Goal: Communication & Community: Connect with others

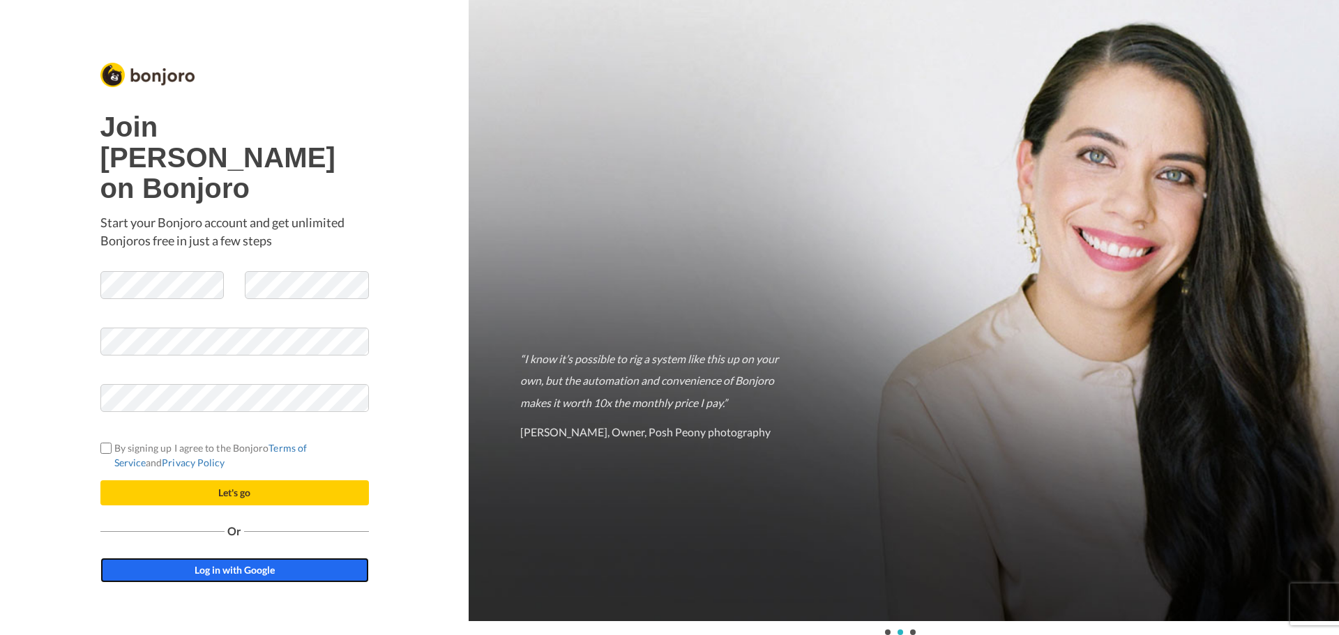
click at [216, 564] on span "Log in with Google" at bounding box center [235, 570] width 80 height 12
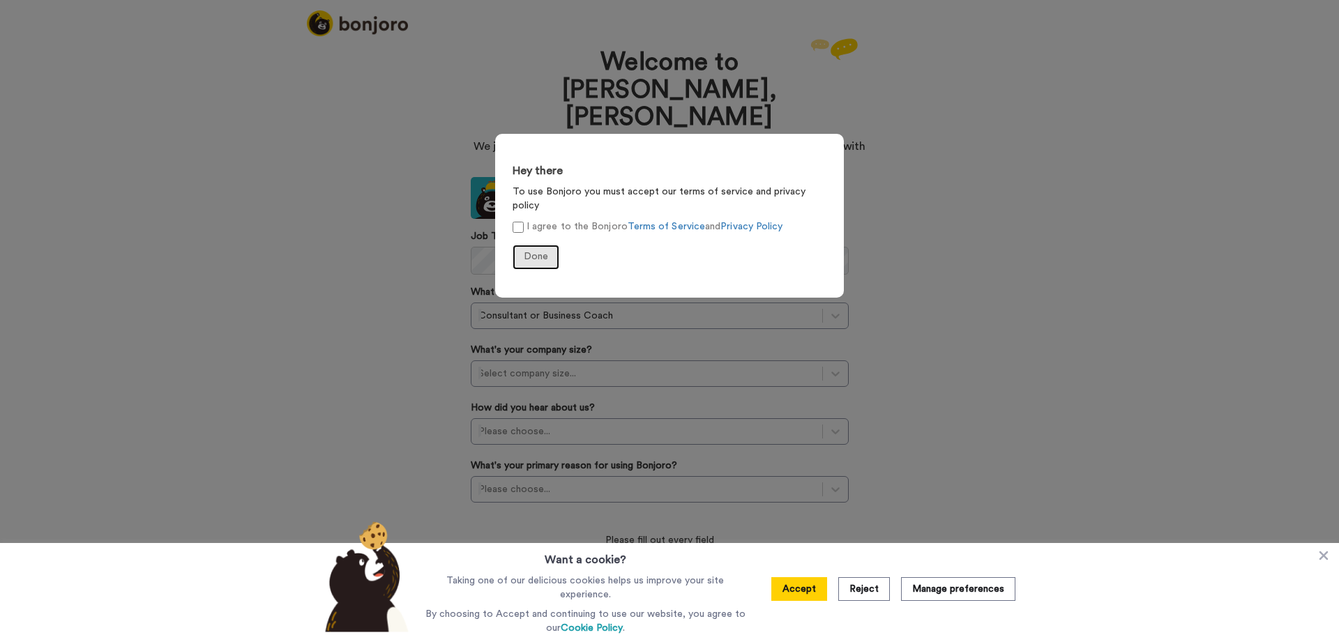
click at [516, 250] on button "Done" at bounding box center [535, 257] width 47 height 25
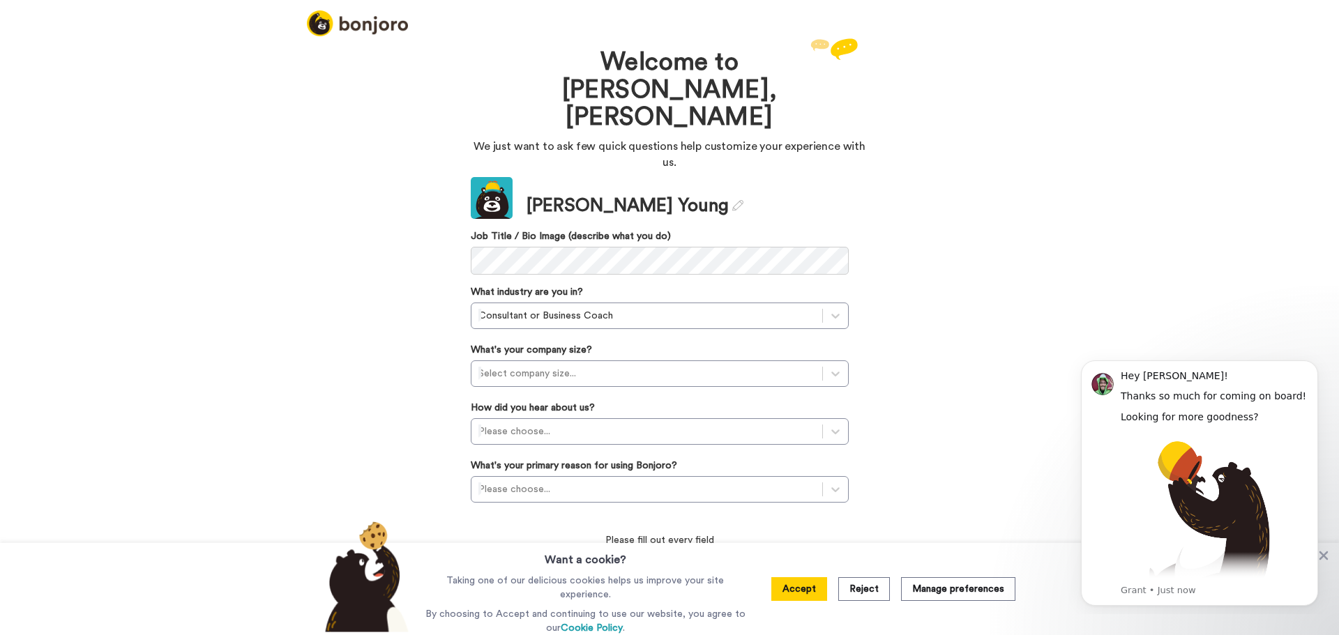
click at [987, 317] on div "Welcome to Bonjoro, Samantha We just want to ask few quick questions help custo…" at bounding box center [669, 335] width 1339 height 600
click at [864, 586] on button "Reject" at bounding box center [864, 589] width 52 height 24
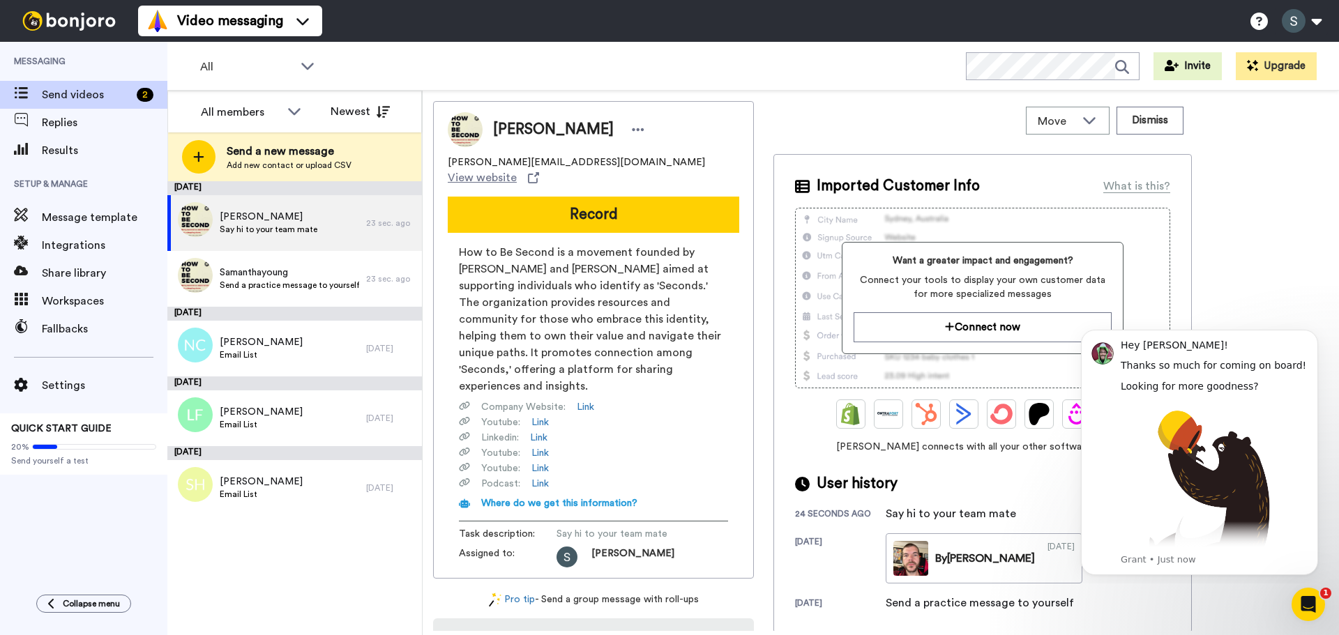
click at [1266, 276] on div "Nathan nathan@howtobesecond.com View website Record How to Be Second is a movem…" at bounding box center [880, 366] width 895 height 530
click at [1266, 274] on div "Nathan nathan@howtobesecond.com View website Record How to Be Second is a movem…" at bounding box center [880, 366] width 895 height 530
click at [261, 222] on span "[PERSON_NAME]" at bounding box center [269, 217] width 98 height 14
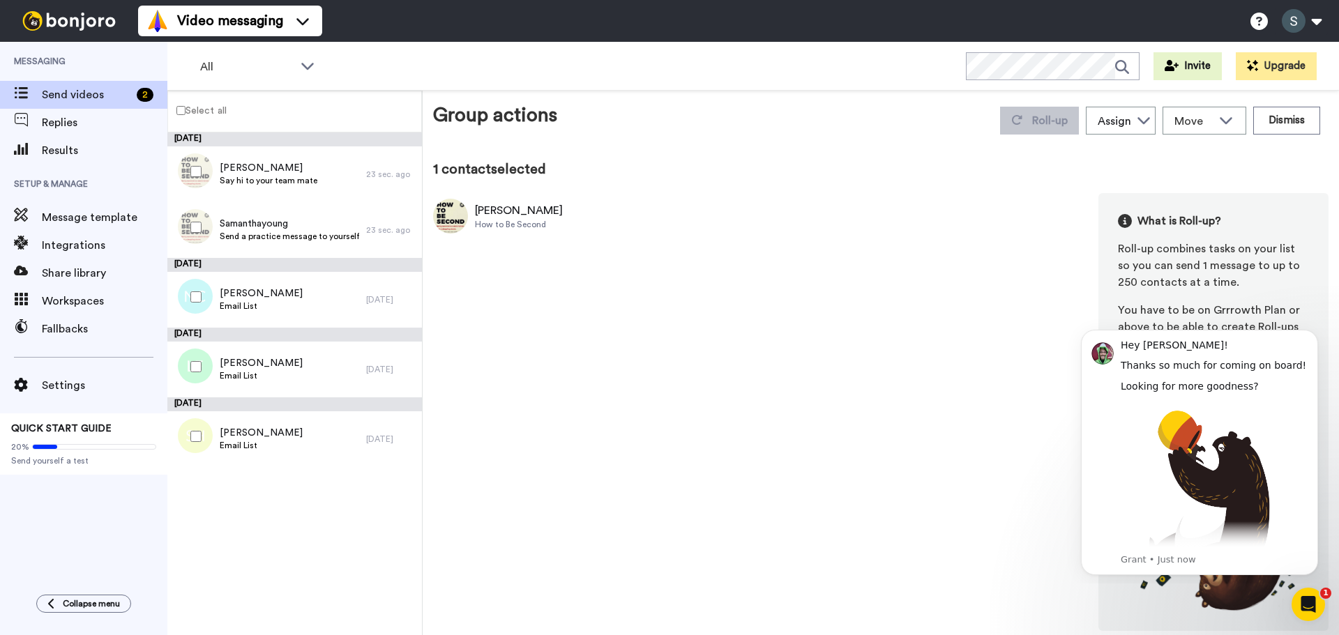
click at [766, 327] on div "Nathan How to Be Second What is Roll-up? Roll-up combines tasks on your list so…" at bounding box center [880, 412] width 895 height 438
click at [1056, 371] on div "Nathan How to Be Second What is Roll-up? Roll-up combines tasks on your list so…" at bounding box center [880, 412] width 895 height 438
click at [1310, 337] on icon "Dismiss notification" at bounding box center [1314, 334] width 8 height 8
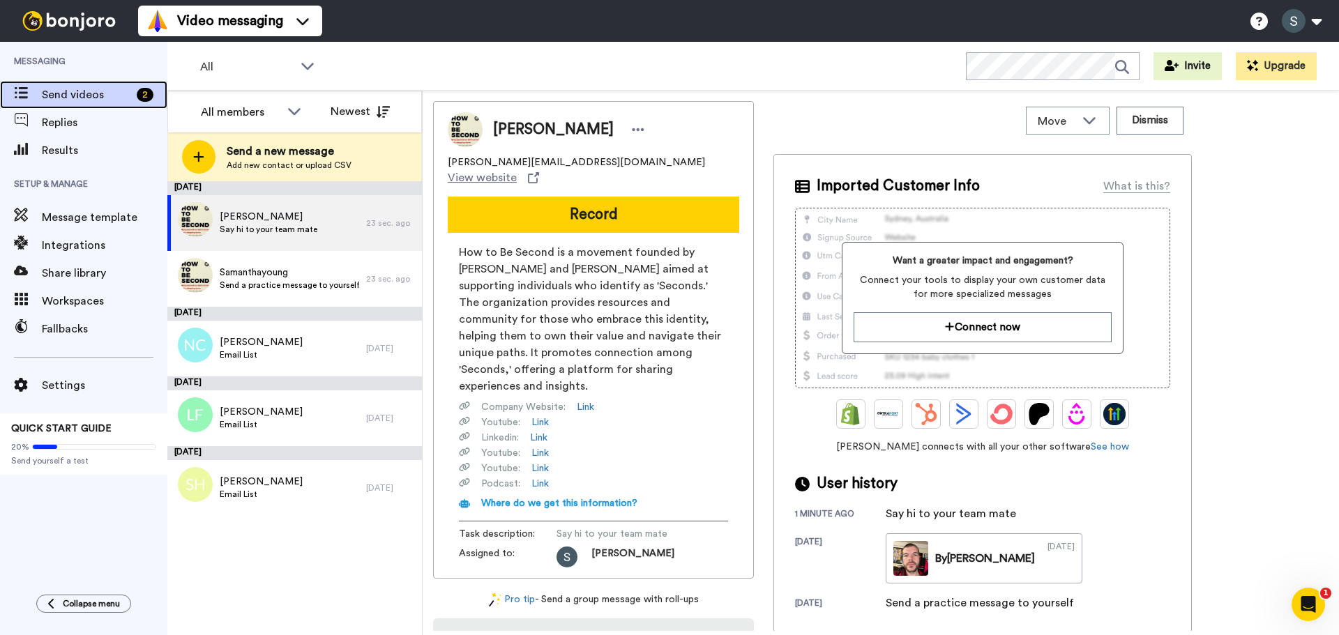
click at [82, 100] on span "Send videos" at bounding box center [86, 94] width 89 height 17
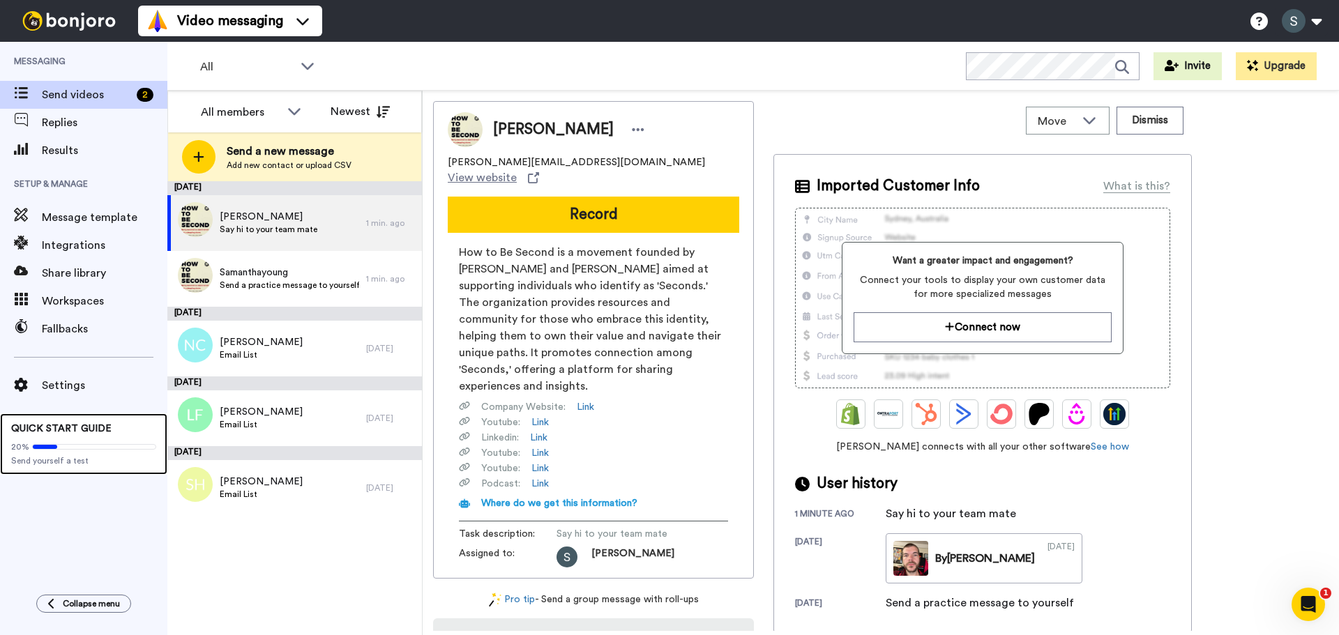
click at [73, 459] on span "Send yourself a test" at bounding box center [83, 460] width 145 height 11
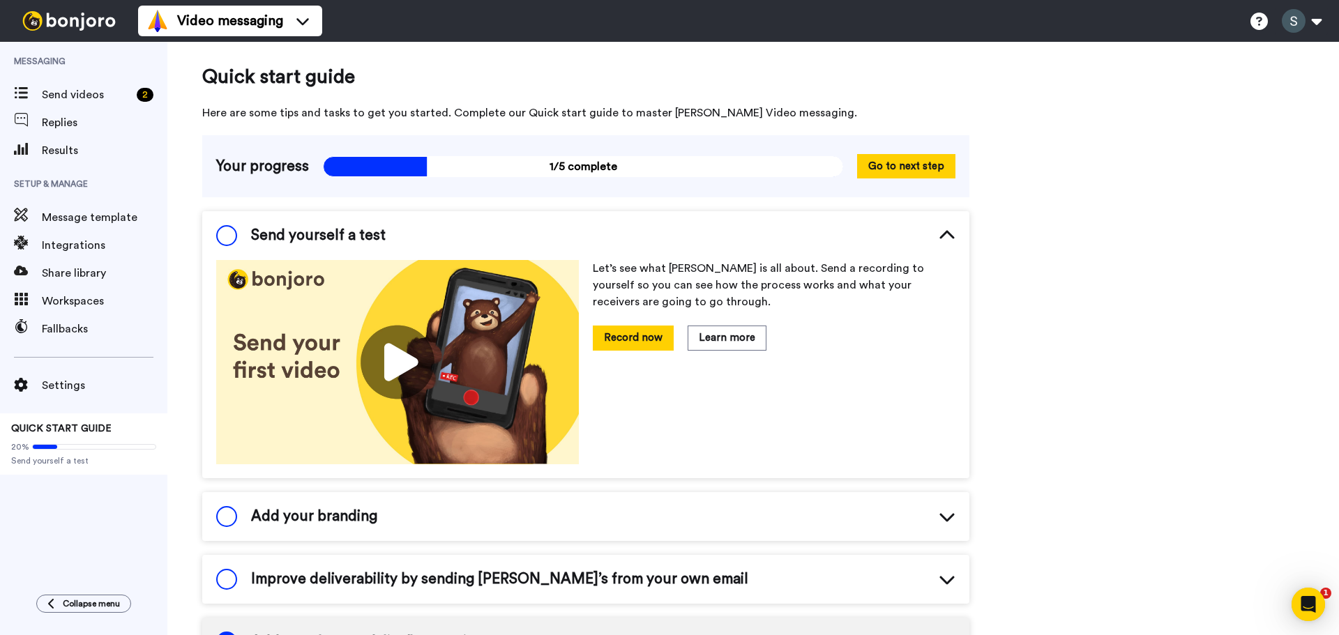
scroll to position [6, 0]
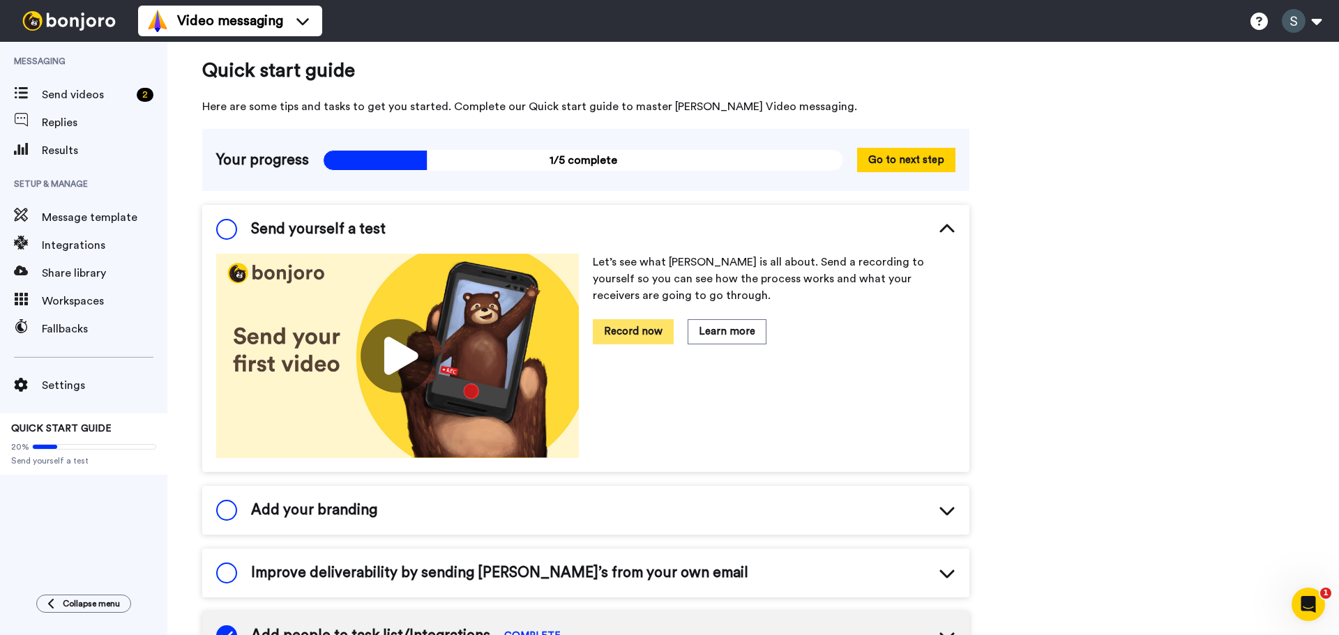
click at [636, 334] on button "Record now" at bounding box center [633, 331] width 81 height 24
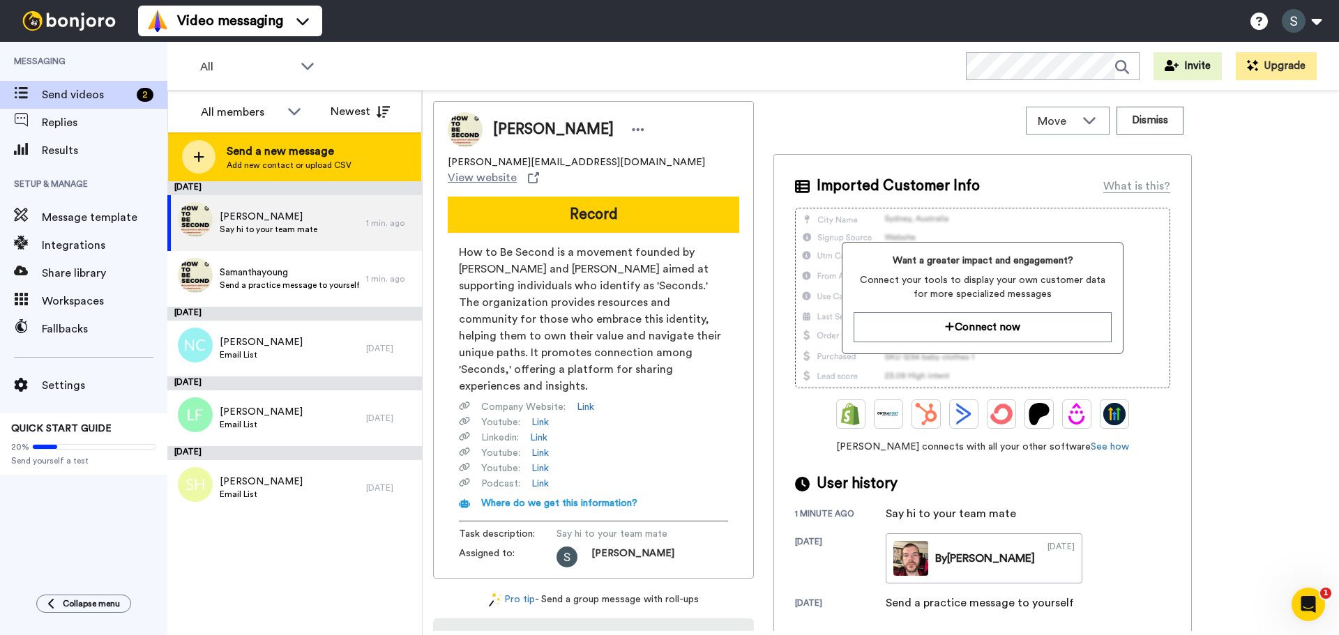
click at [208, 153] on div at bounding box center [198, 156] width 33 height 33
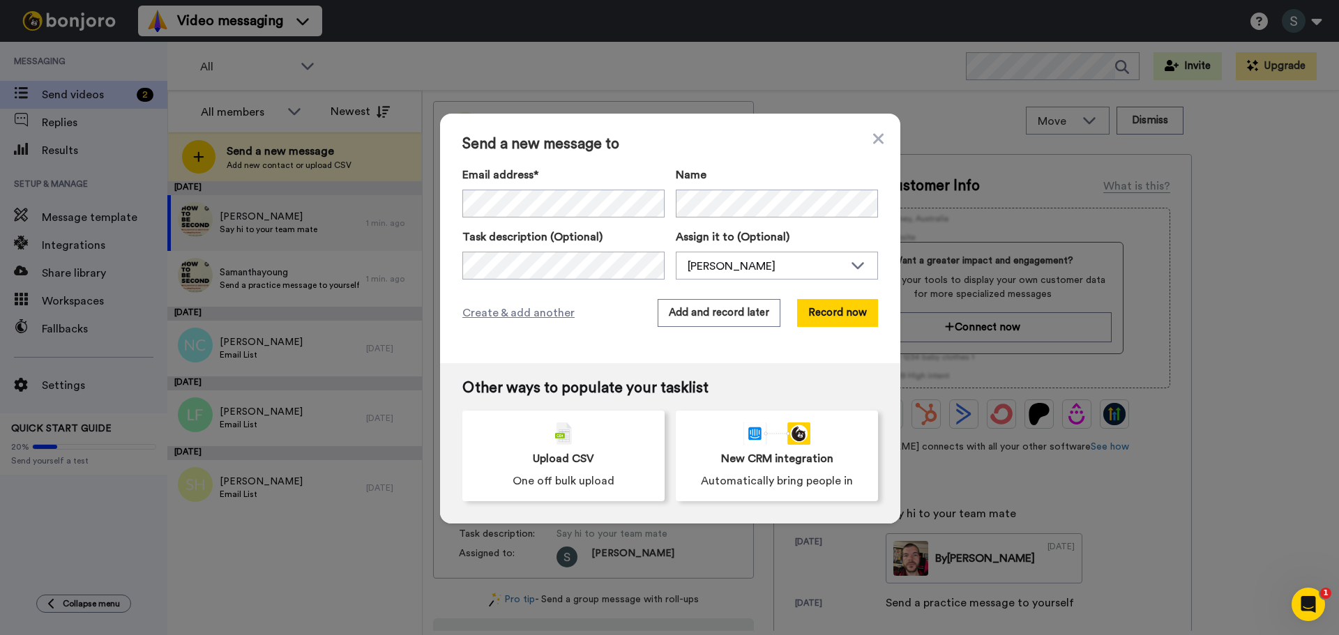
click at [859, 144] on span "Send a new message to" at bounding box center [670, 144] width 416 height 17
click at [873, 140] on icon at bounding box center [878, 138] width 10 height 10
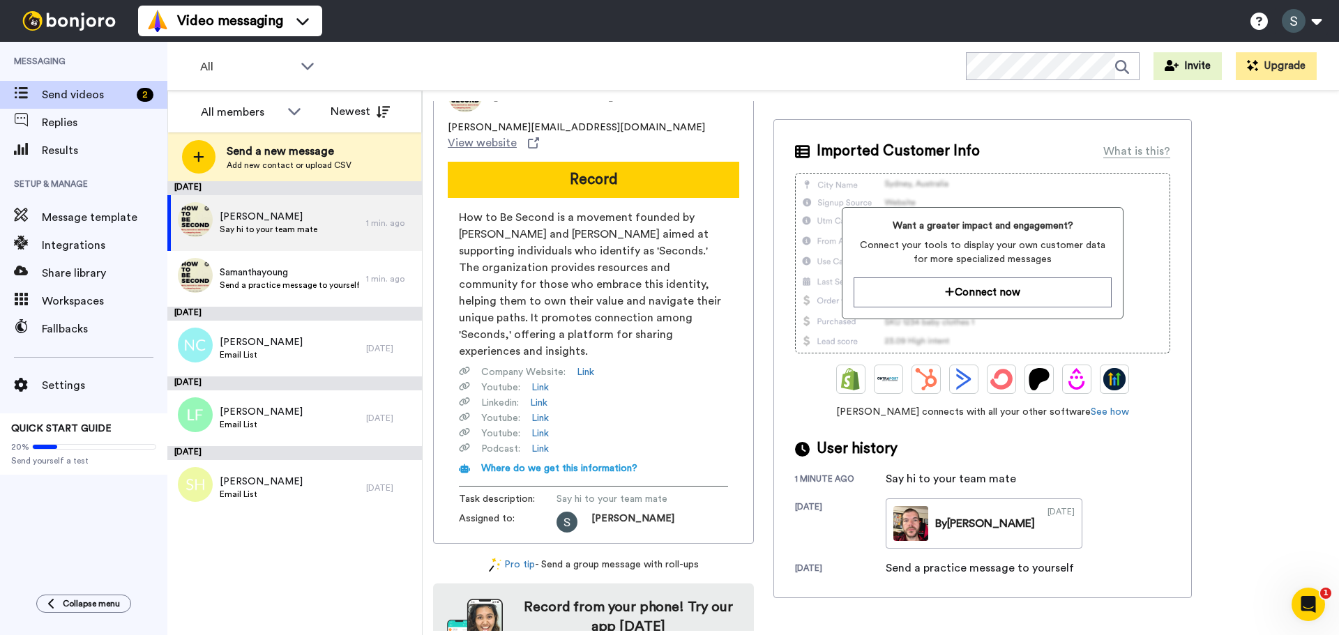
scroll to position [63, 0]
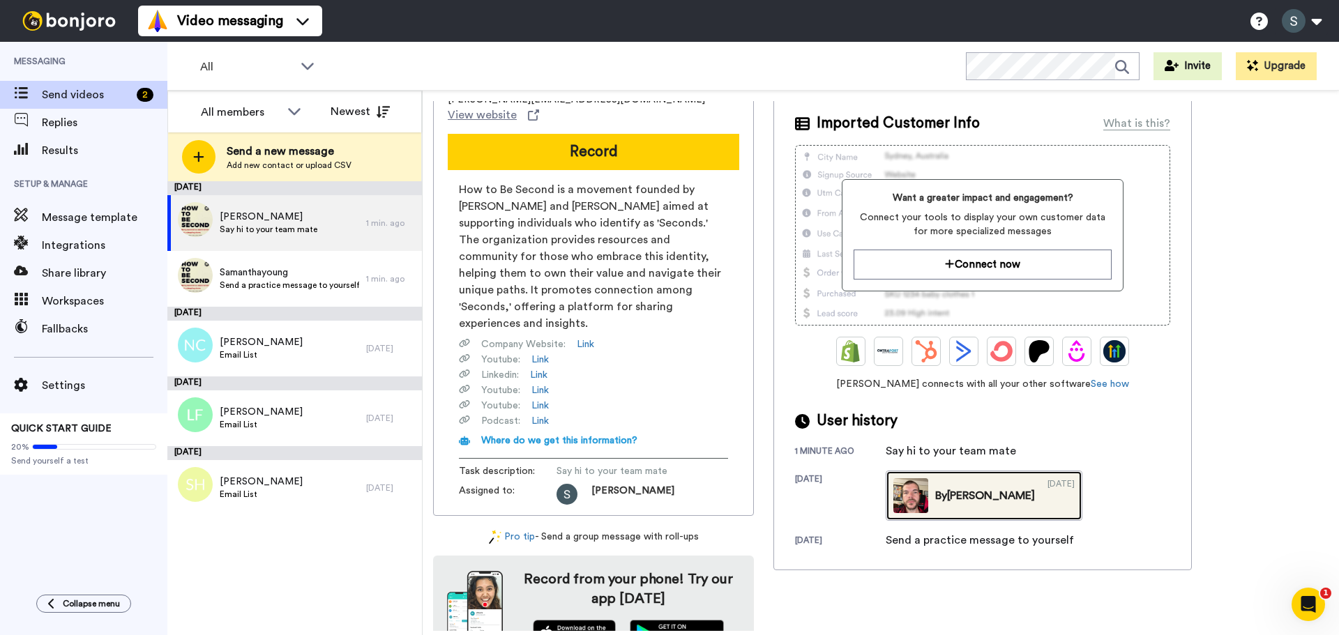
click at [936, 495] on div "By Nathan" at bounding box center [985, 495] width 100 height 17
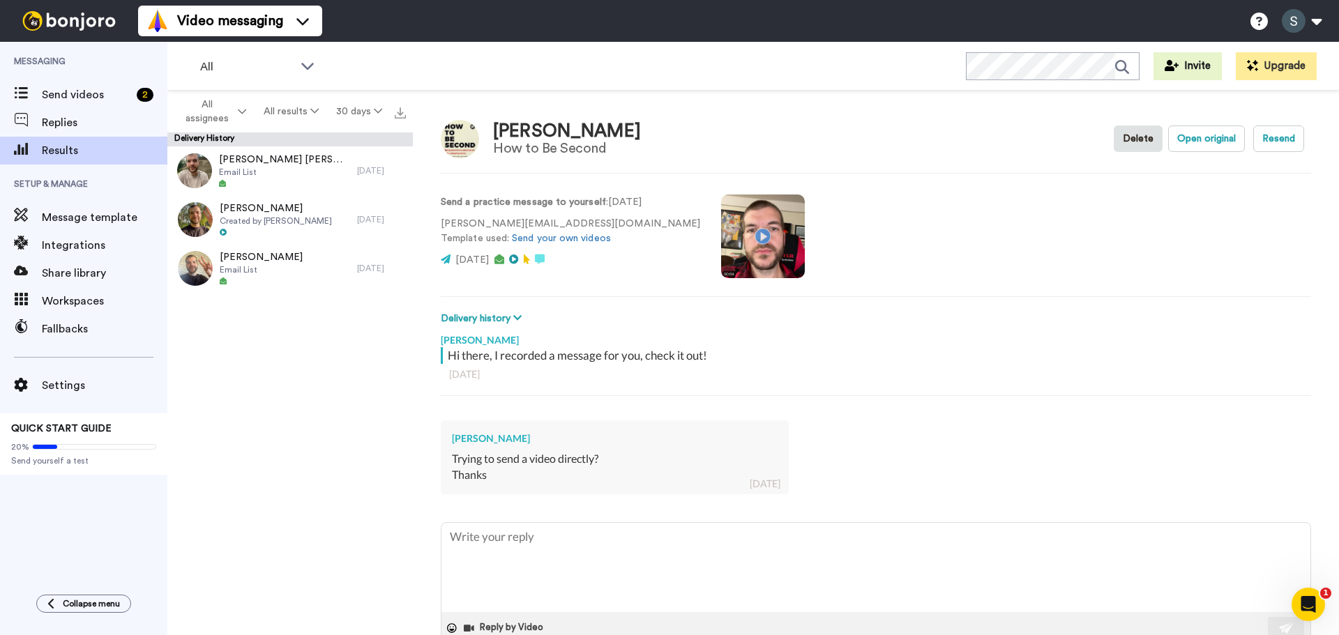
click at [721, 238] on video at bounding box center [763, 237] width 84 height 84
click at [721, 242] on video at bounding box center [763, 237] width 84 height 84
click at [36, 89] on span at bounding box center [21, 95] width 42 height 14
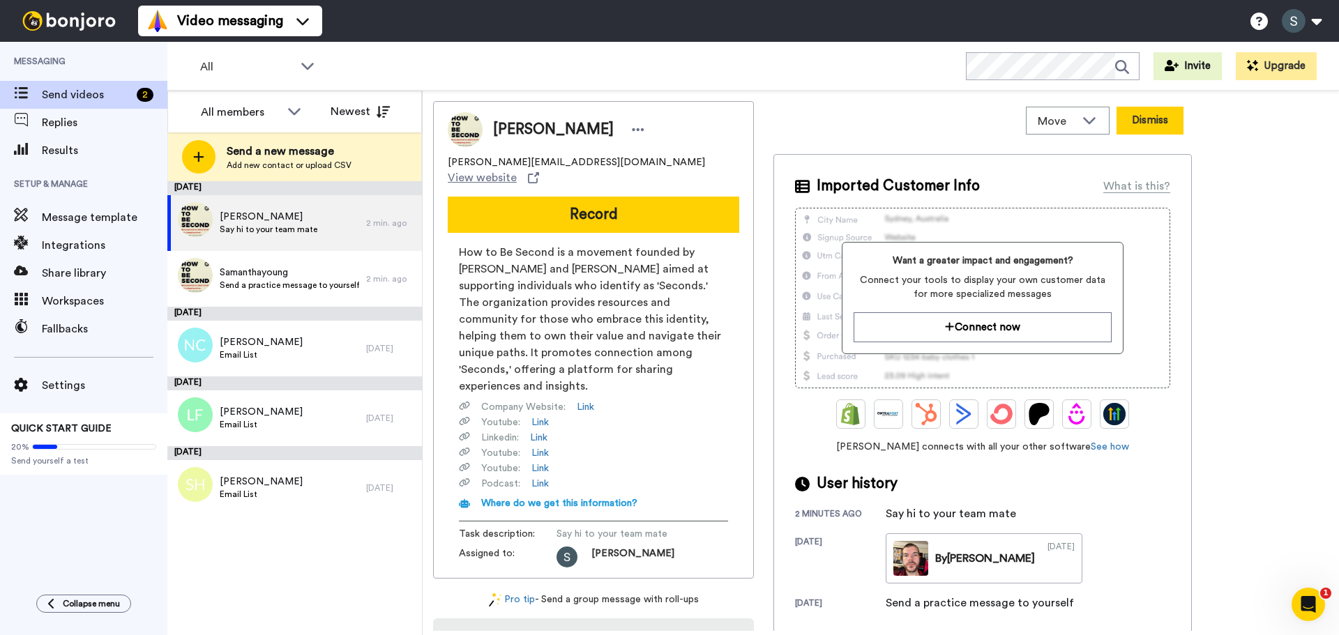
click at [1152, 132] on button "Dismiss" at bounding box center [1149, 121] width 67 height 28
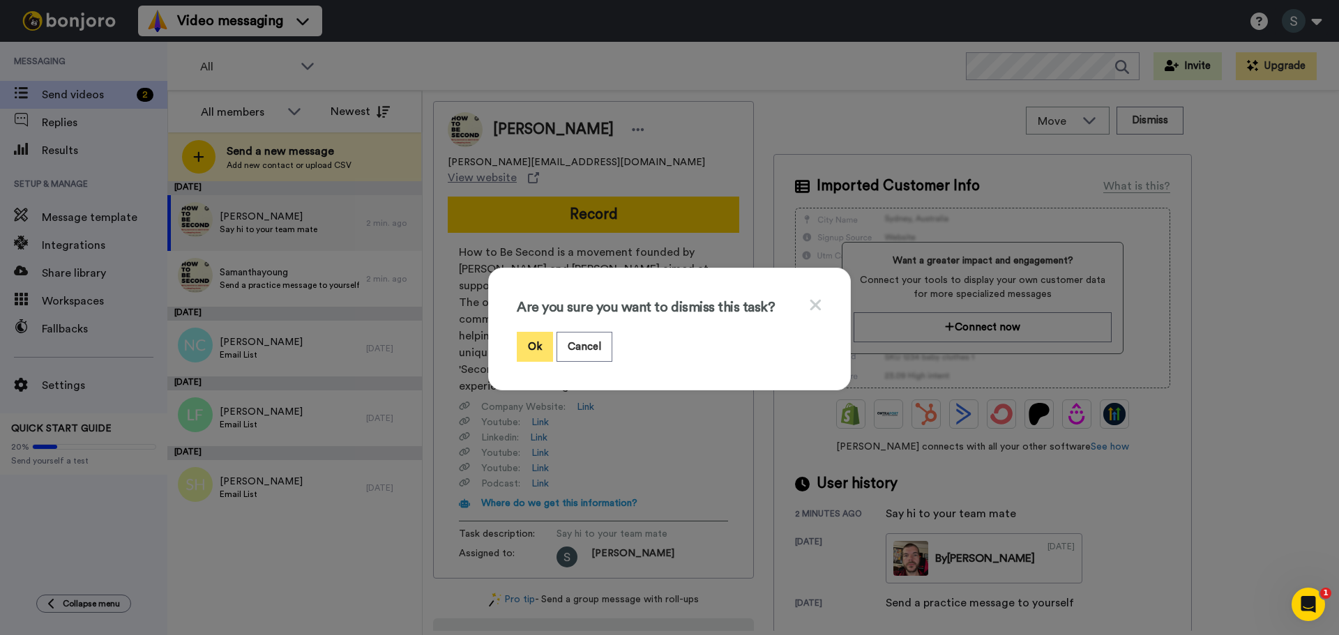
click at [526, 343] on button "Ok" at bounding box center [535, 347] width 36 height 30
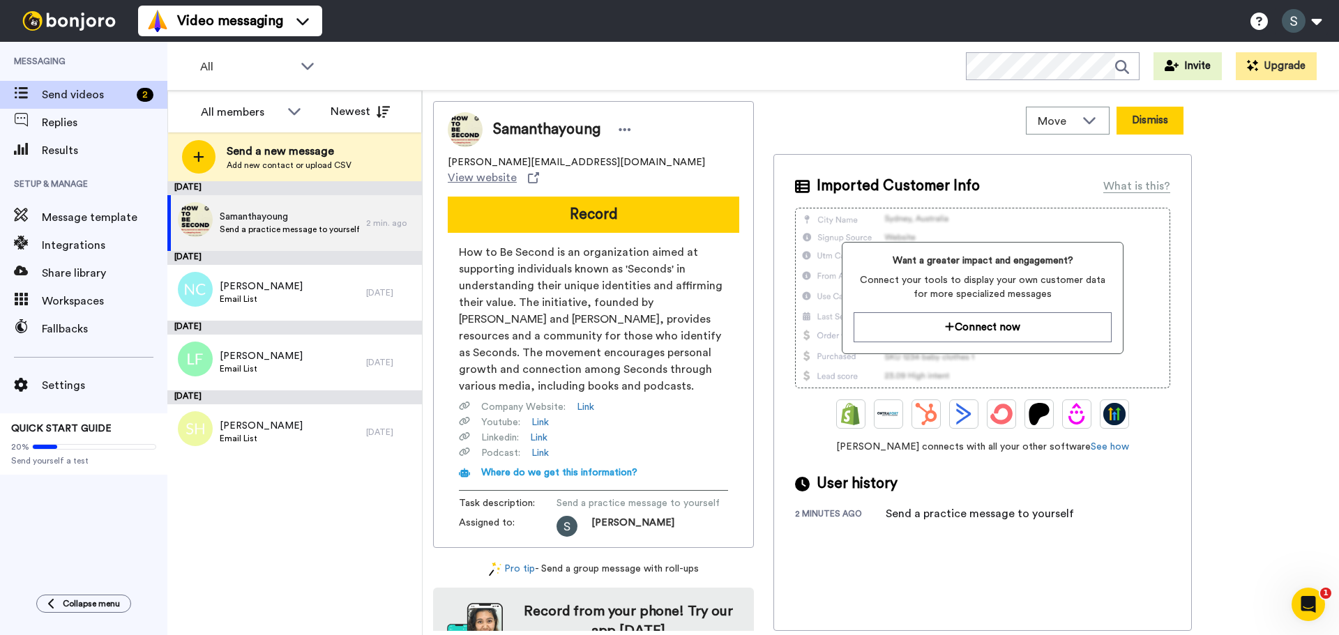
click at [1162, 121] on button "Dismiss" at bounding box center [1149, 121] width 67 height 28
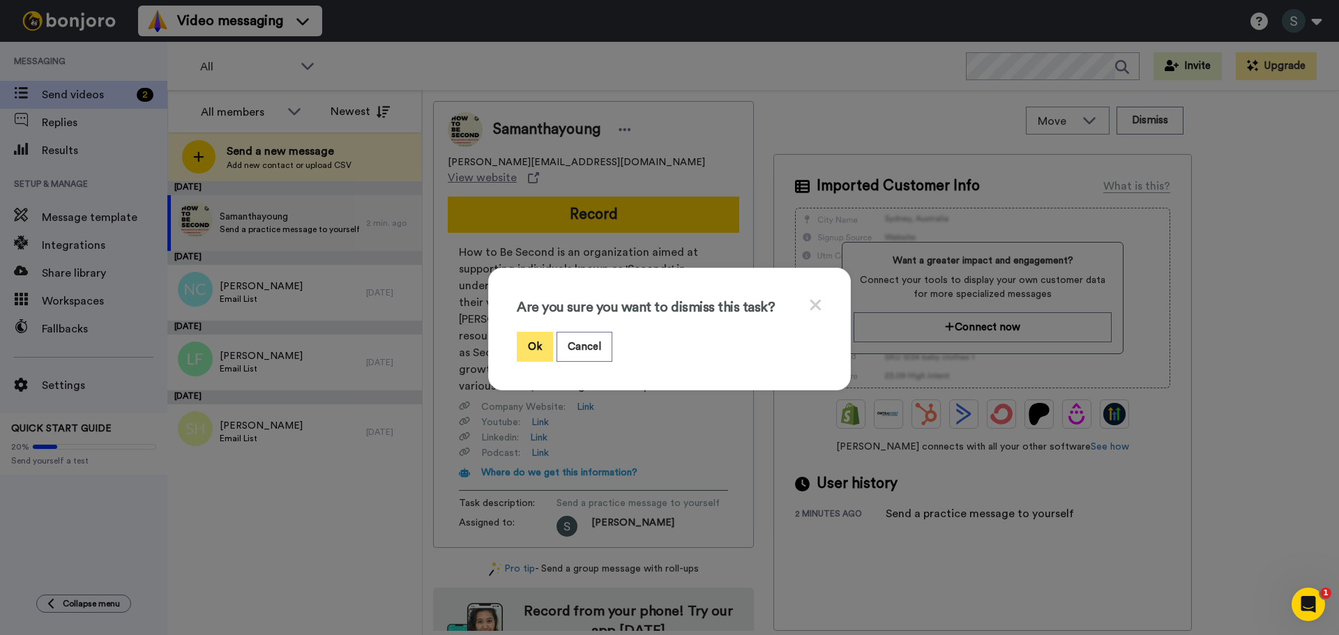
click at [524, 351] on button "Ok" at bounding box center [535, 347] width 36 height 30
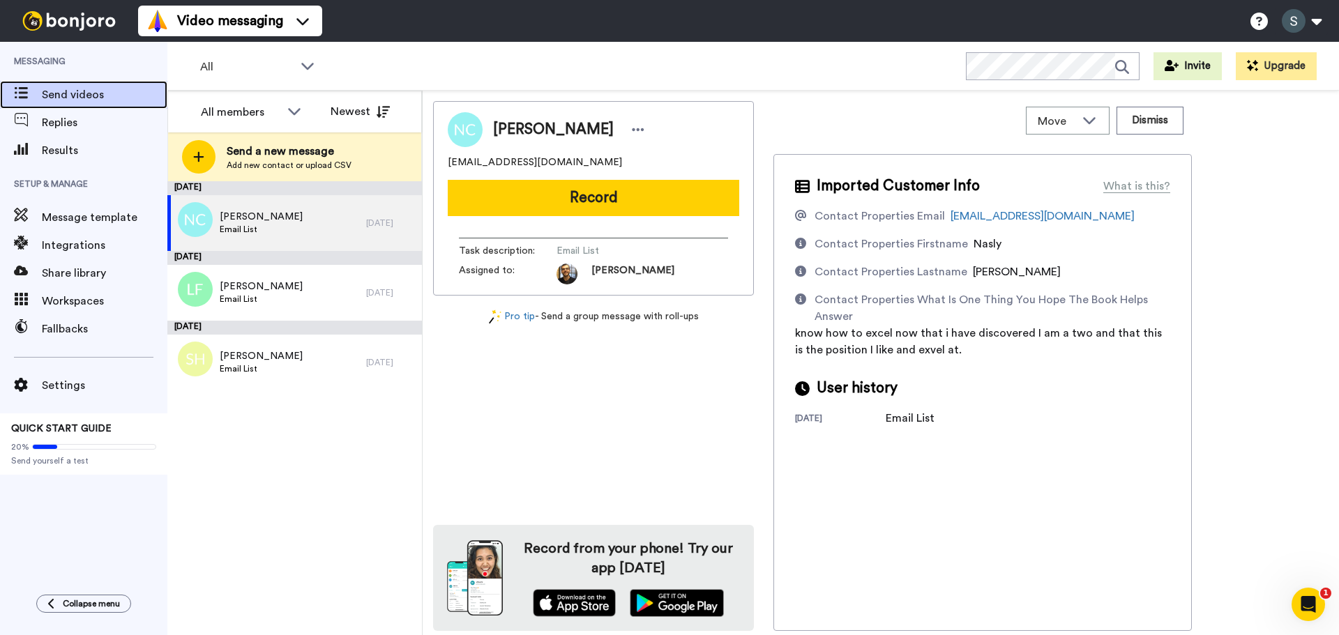
click at [100, 104] on div "Send videos" at bounding box center [83, 95] width 167 height 28
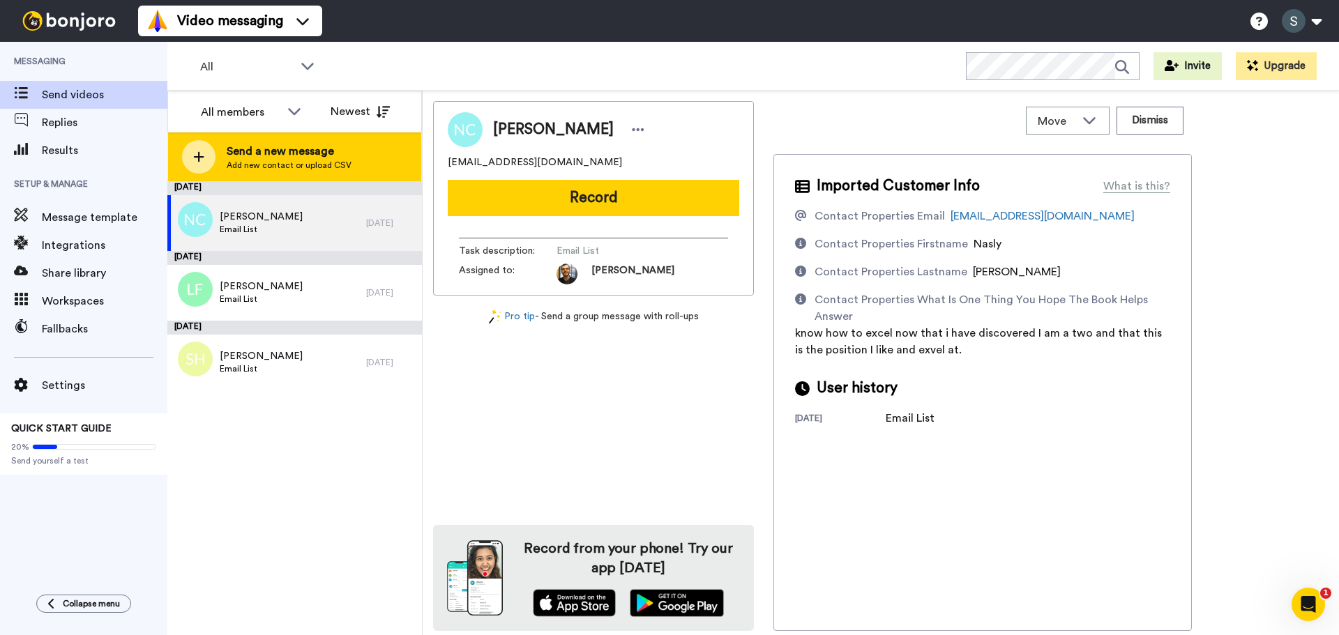
click at [204, 156] on icon at bounding box center [198, 157] width 11 height 13
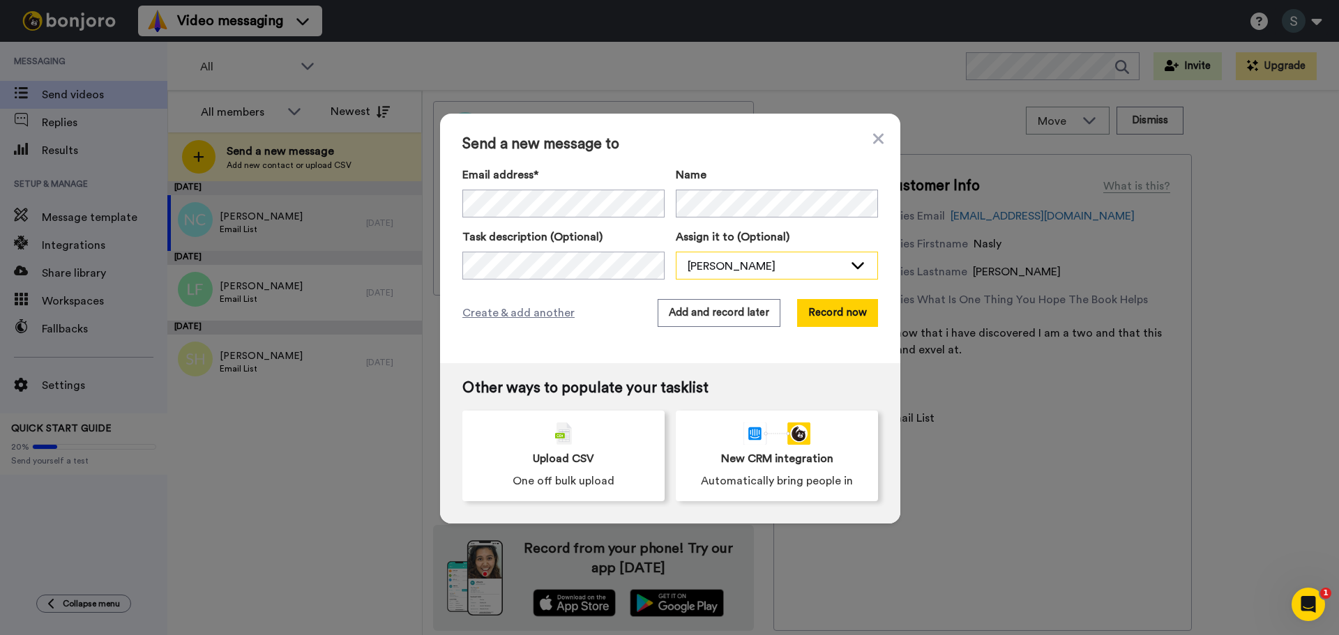
click at [841, 260] on div "Samantha Young" at bounding box center [776, 266] width 201 height 28
click at [840, 260] on div "Samantha Young" at bounding box center [776, 266] width 201 height 28
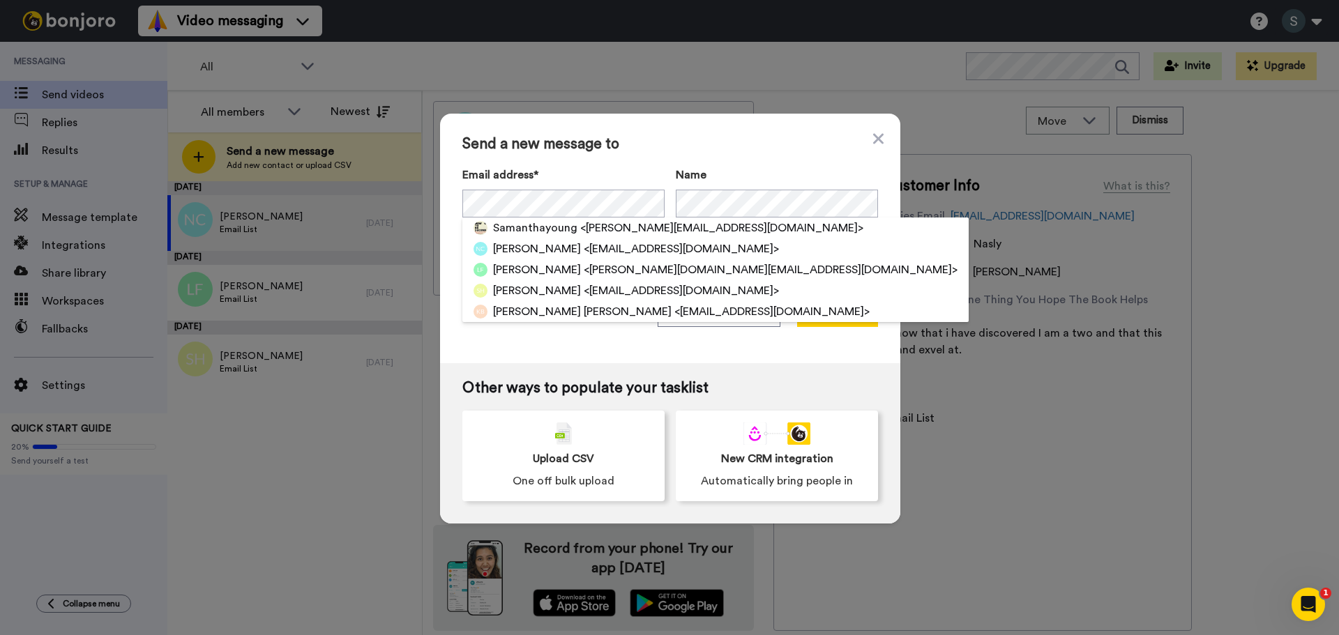
click at [614, 354] on div "Send a new message to Email address* Samanthayoung <samanthayoung@howtobesecond…" at bounding box center [670, 239] width 460 height 250
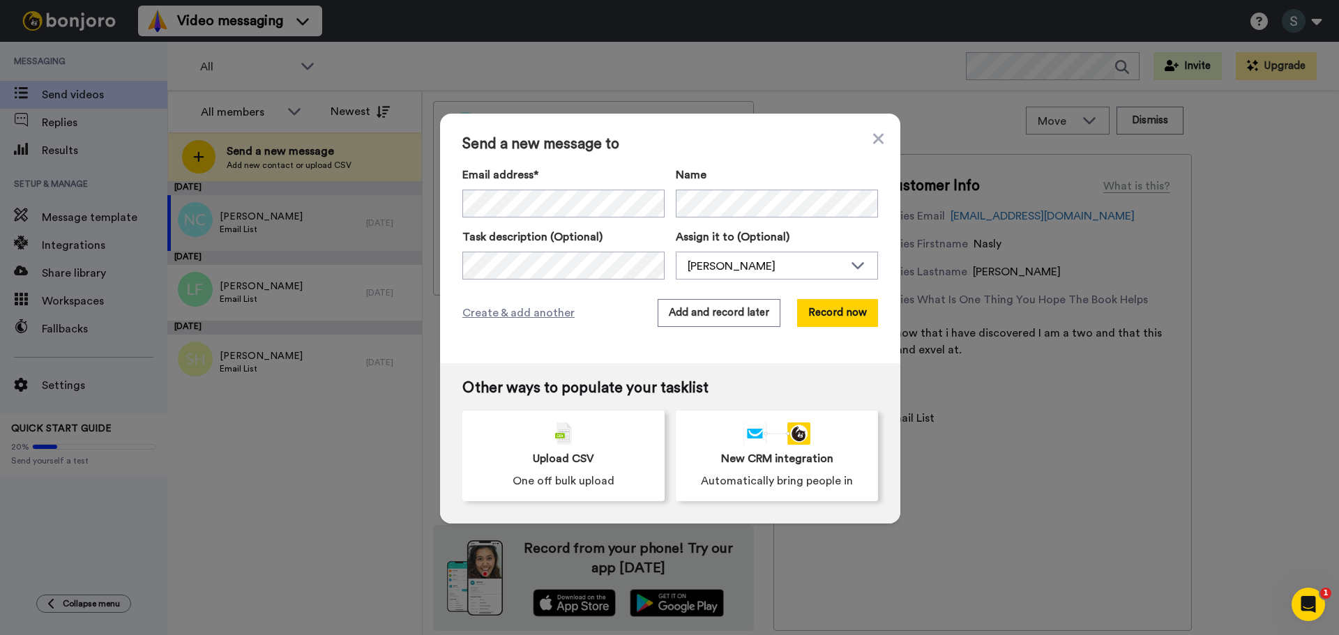
click at [569, 182] on label "Email address*" at bounding box center [563, 175] width 202 height 17
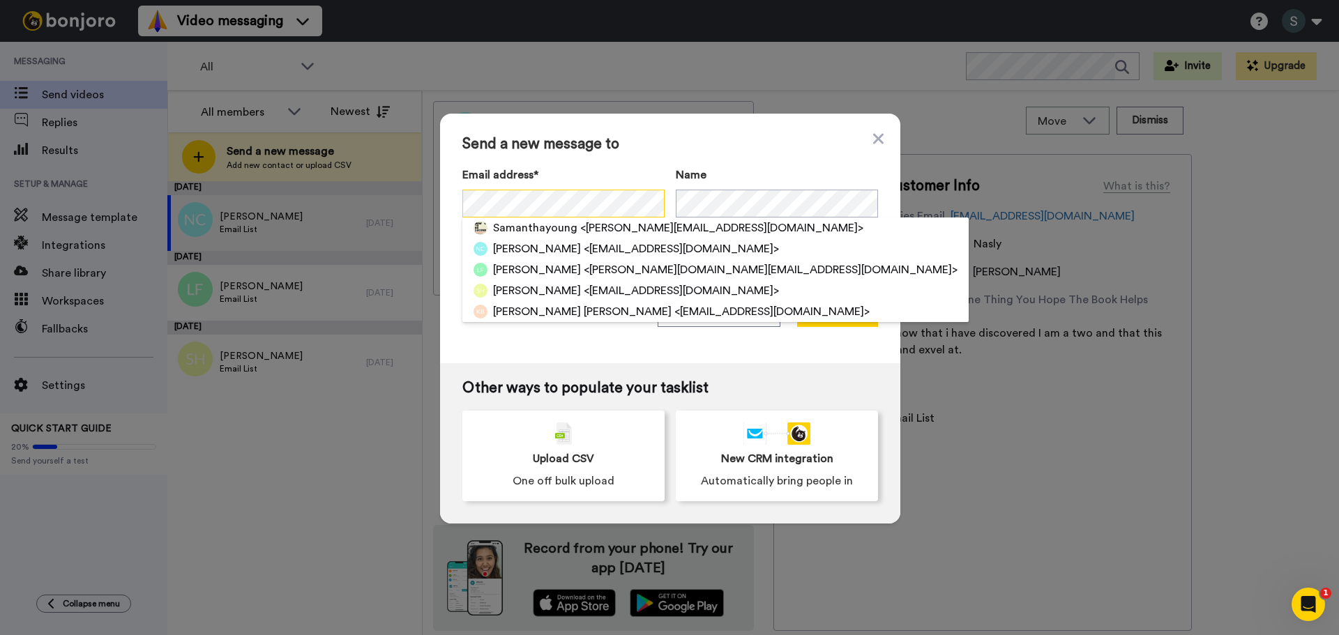
click at [462, 190] on div at bounding box center [462, 190] width 0 height 0
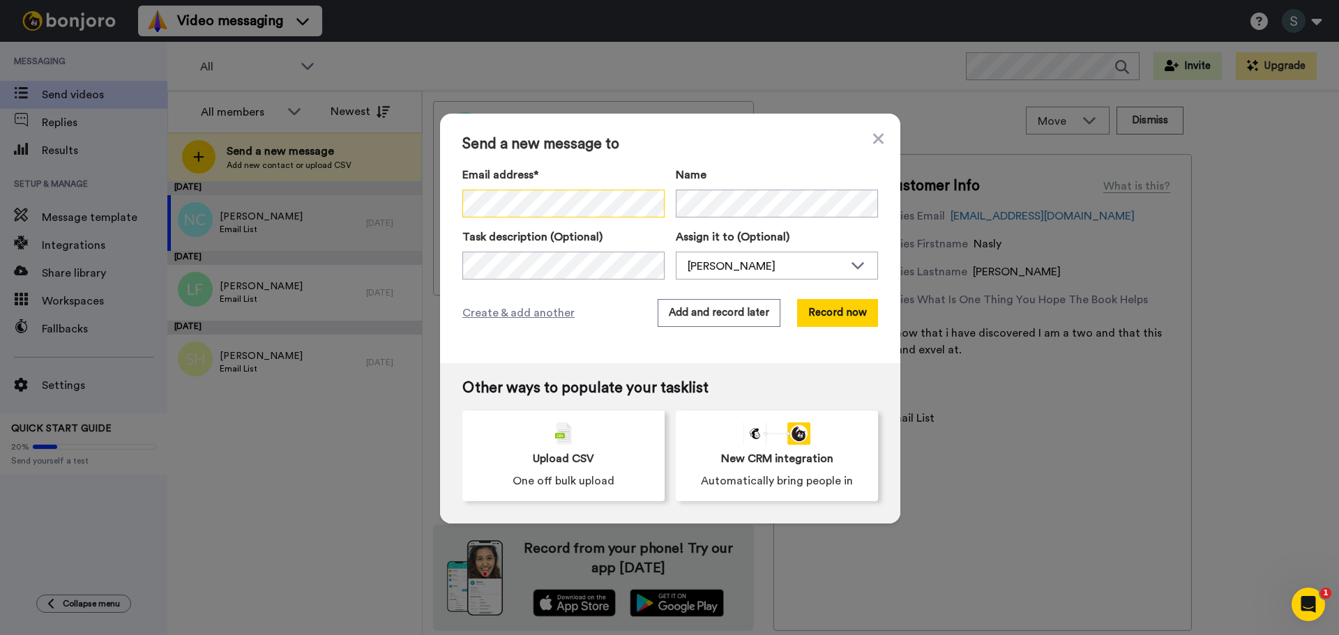
click at [462, 190] on div at bounding box center [462, 190] width 0 height 0
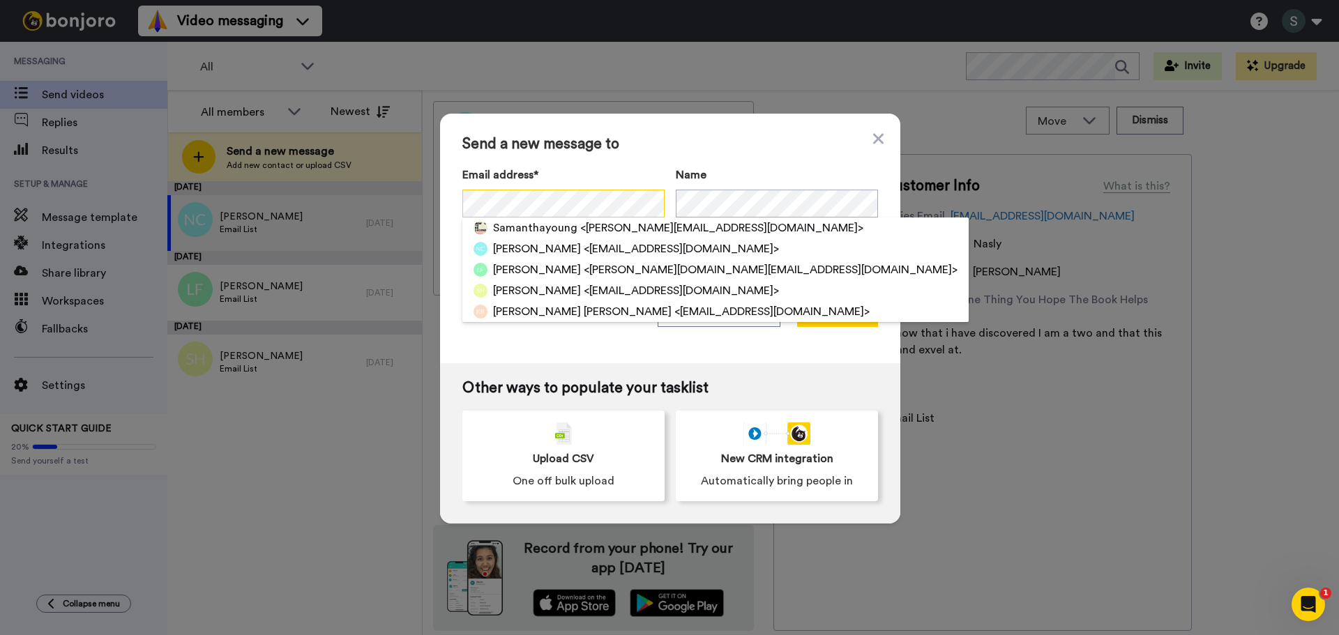
click at [462, 190] on div at bounding box center [462, 190] width 0 height 0
click at [750, 230] on span "<samanthayoung@howtobesecond.com>" at bounding box center [721, 228] width 283 height 17
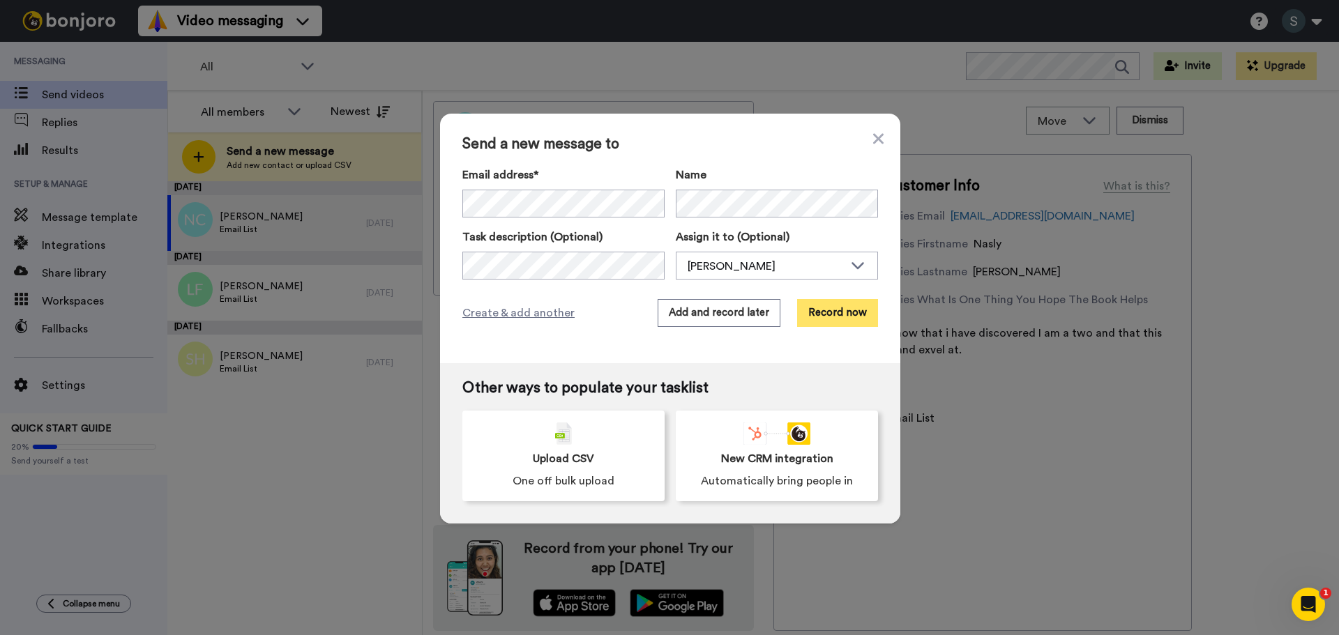
click at [847, 312] on button "Record now" at bounding box center [837, 313] width 81 height 28
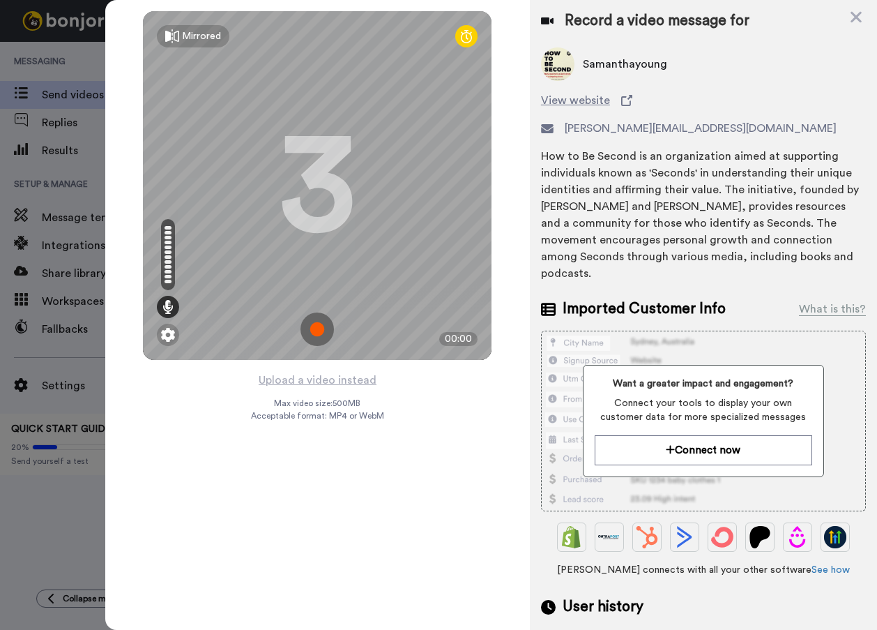
click at [327, 333] on img at bounding box center [316, 328] width 33 height 33
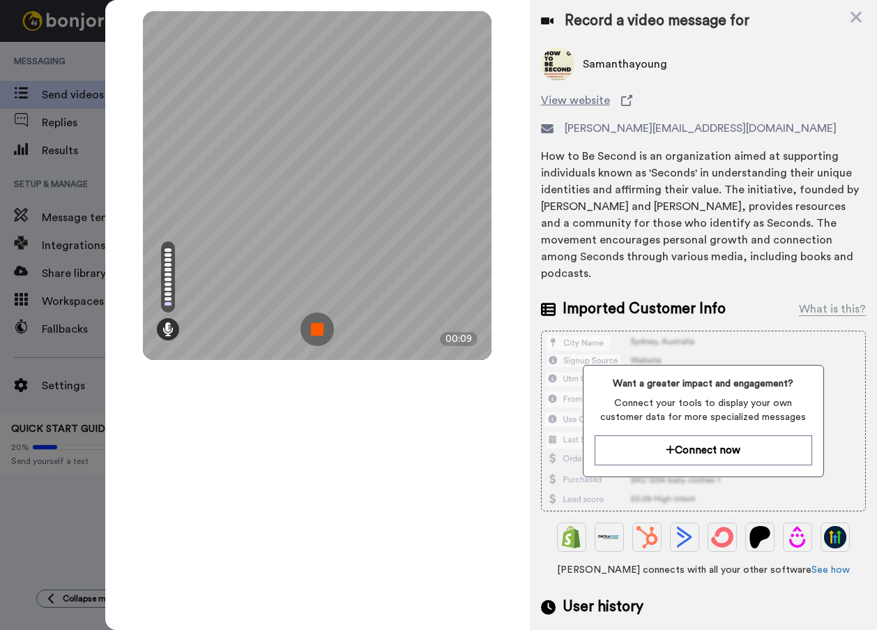
click at [321, 321] on img at bounding box center [316, 328] width 33 height 33
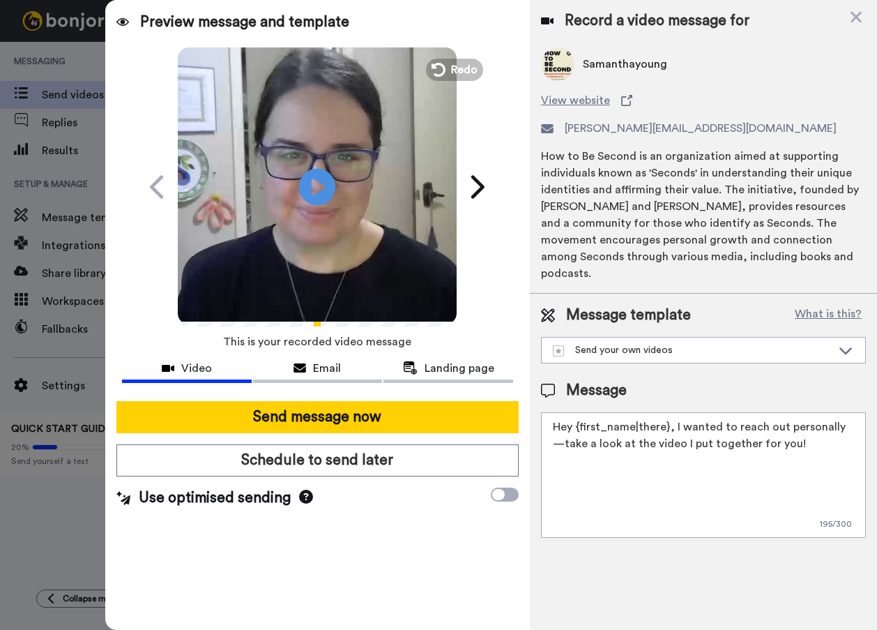
click at [326, 185] on icon at bounding box center [317, 186] width 37 height 37
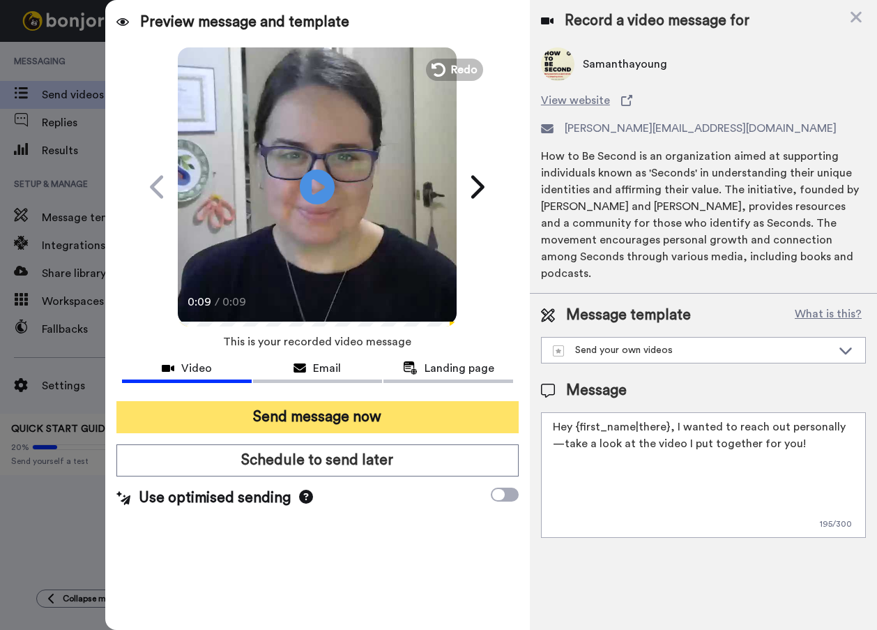
click at [361, 424] on button "Send message now" at bounding box center [317, 417] width 402 height 32
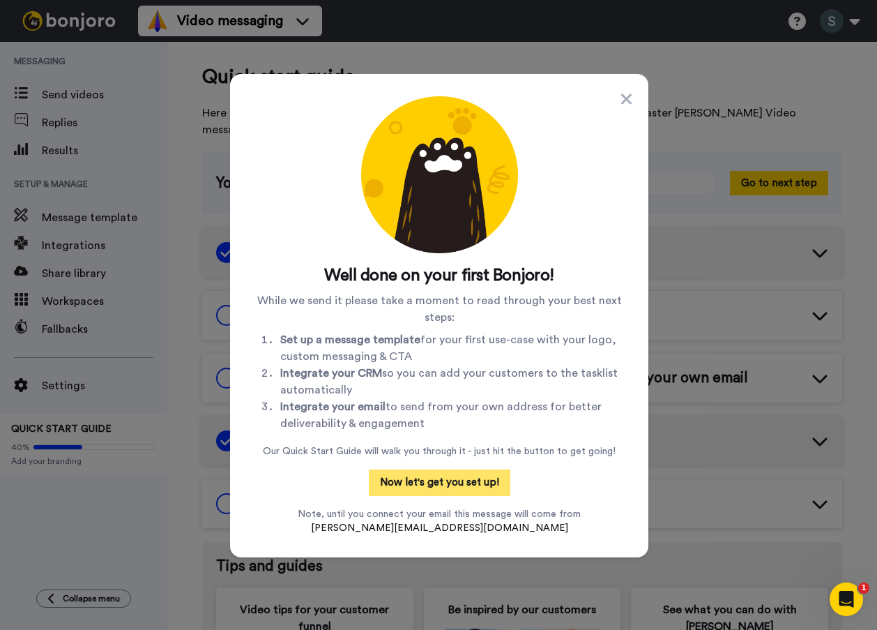
click at [470, 480] on button "Now let's get you set up!" at bounding box center [440, 482] width 142 height 26
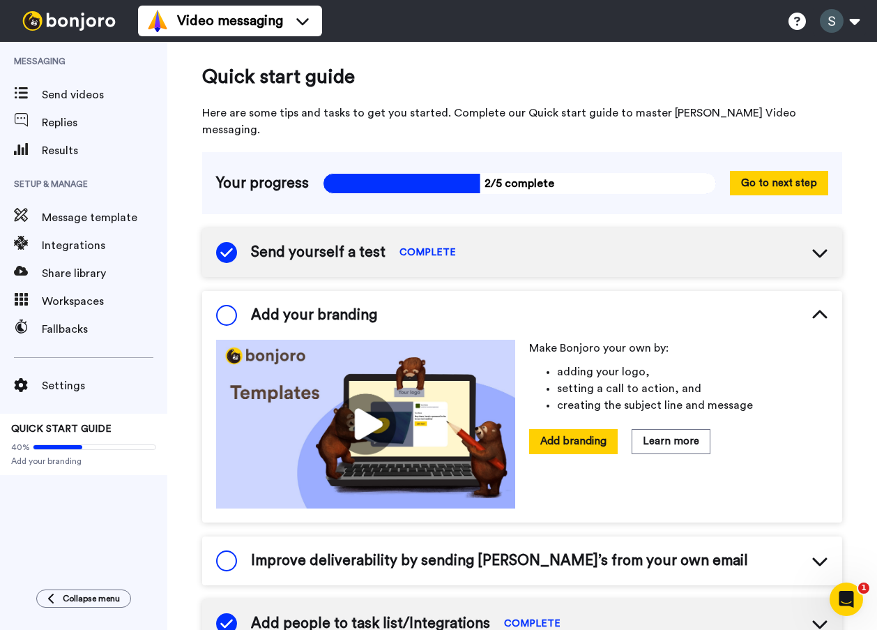
scroll to position [56, 0]
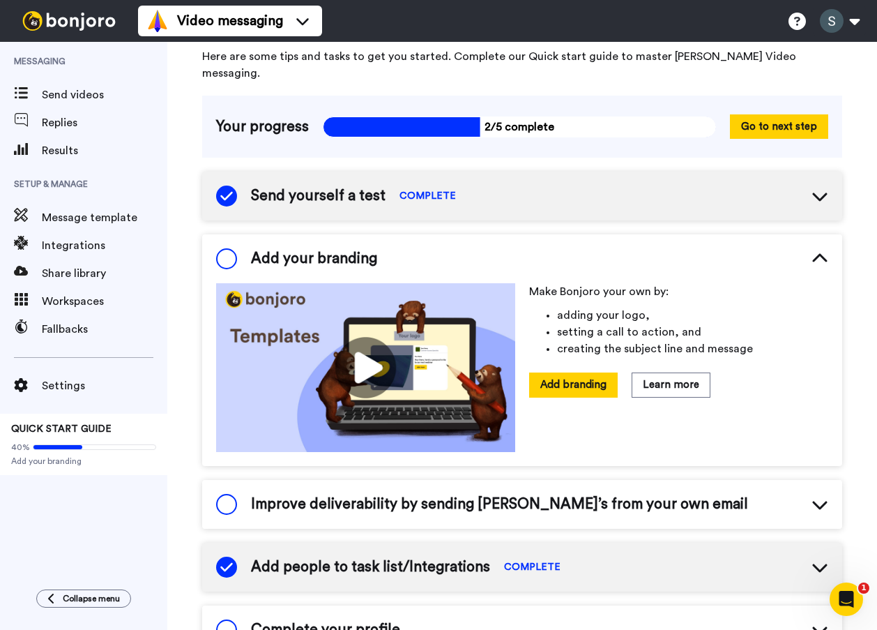
click at [229, 248] on span at bounding box center [226, 258] width 21 height 21
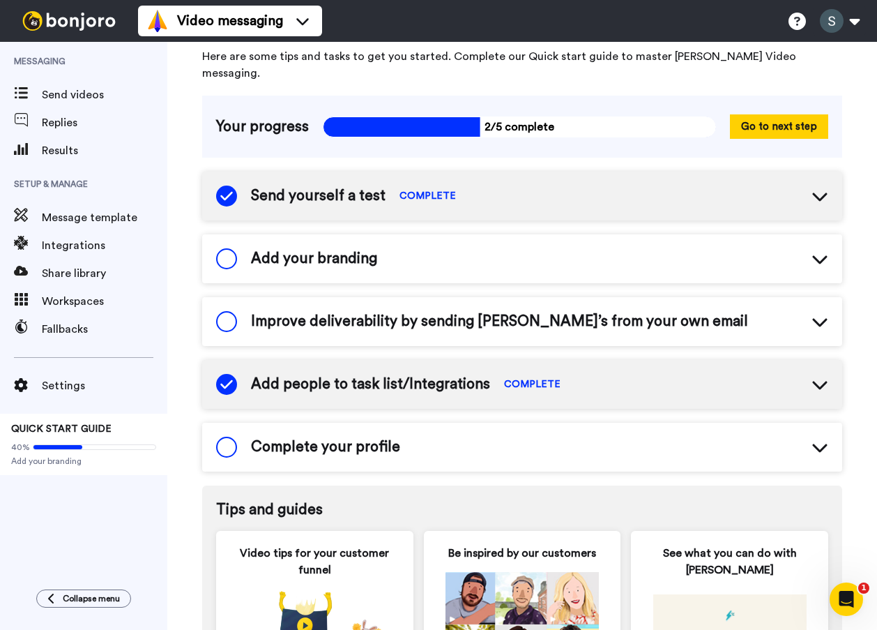
click at [229, 248] on span at bounding box center [226, 258] width 21 height 21
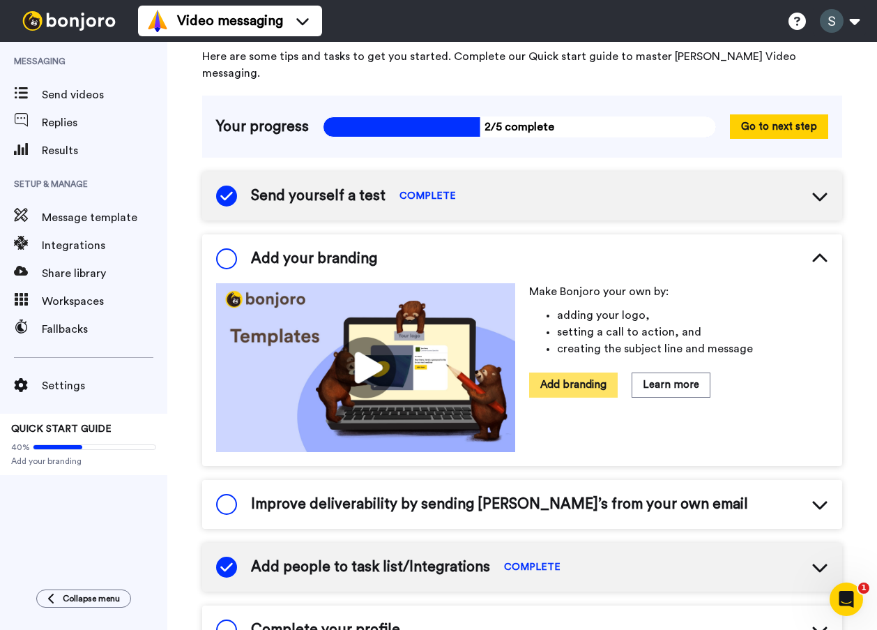
click at [590, 372] on button "Add branding" at bounding box center [573, 384] width 89 height 24
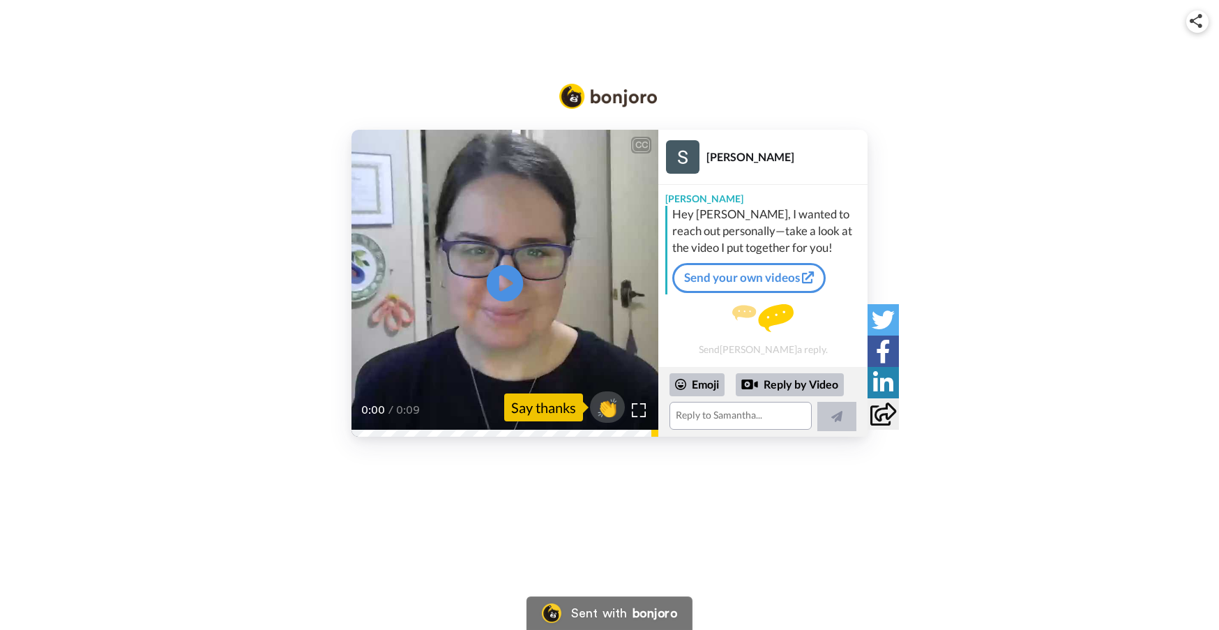
click at [493, 277] on icon at bounding box center [505, 283] width 37 height 37
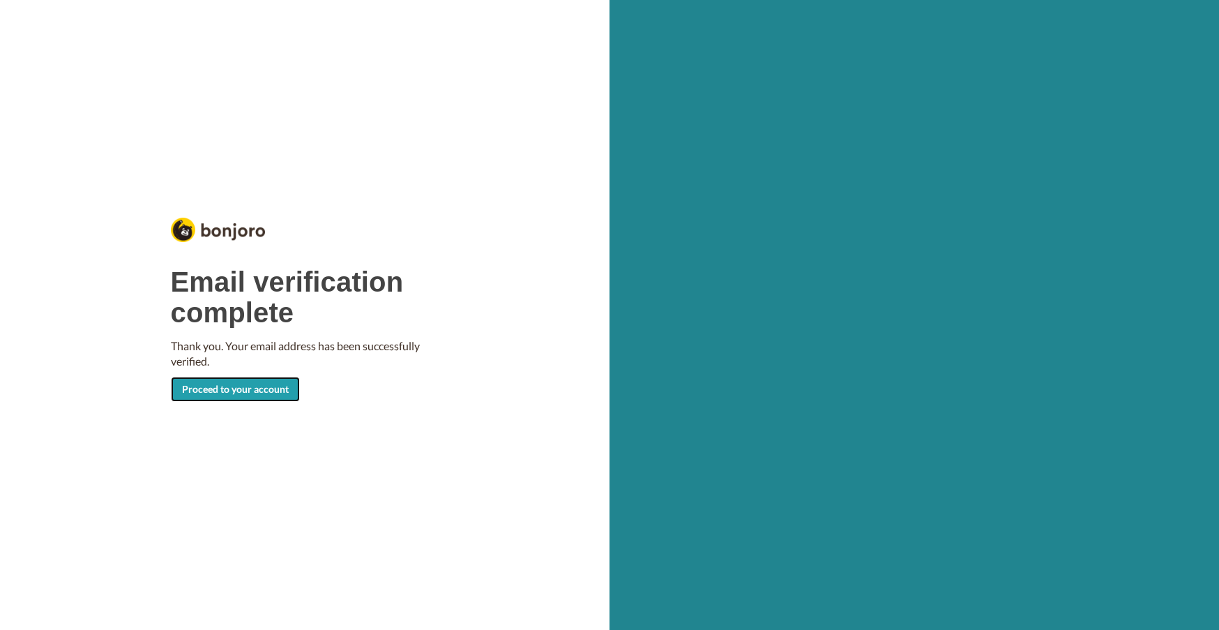
click at [279, 384] on link "Proceed to your account" at bounding box center [235, 388] width 129 height 25
